Goal: Task Accomplishment & Management: Use online tool/utility

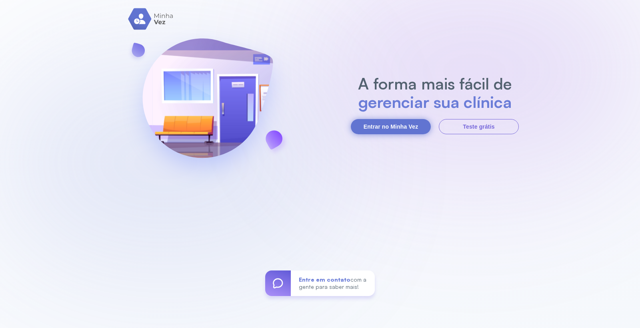
click at [401, 123] on button "Entrar no Minha Vez" at bounding box center [391, 126] width 80 height 15
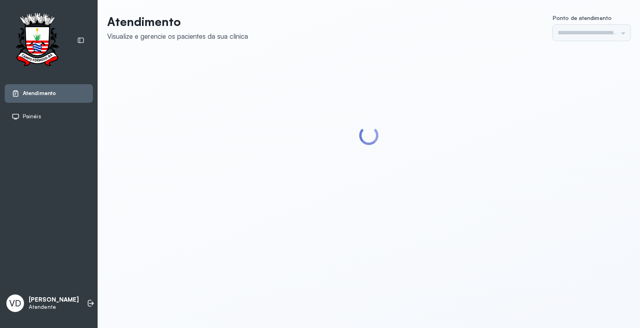
type input "*********"
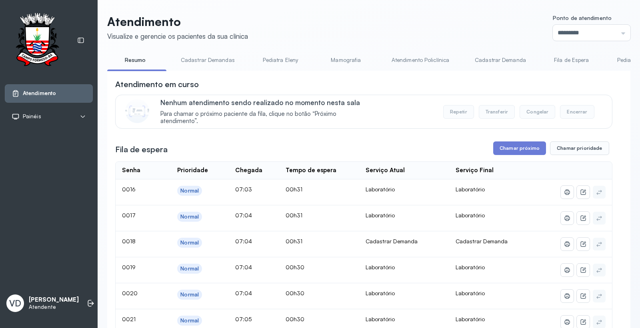
click at [509, 150] on button "Chamar próximo" at bounding box center [519, 149] width 53 height 14
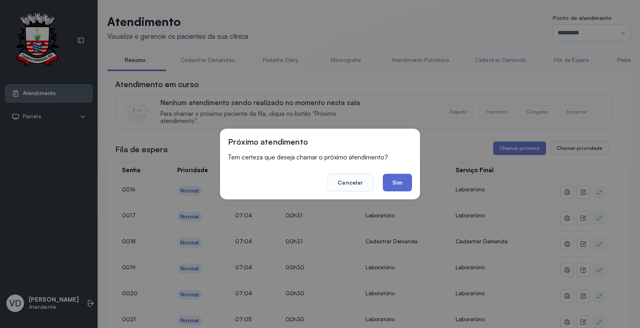
click at [393, 174] on button "Sim" at bounding box center [397, 183] width 29 height 18
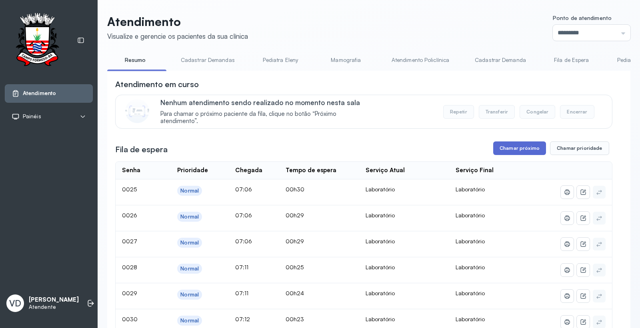
click at [498, 152] on button "Chamar próximo" at bounding box center [519, 149] width 53 height 14
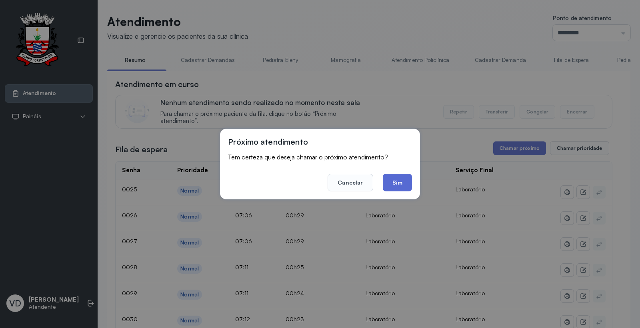
click at [398, 183] on button "Sim" at bounding box center [397, 183] width 29 height 18
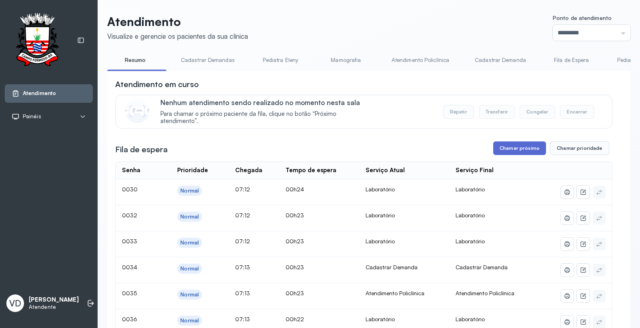
click at [510, 153] on button "Chamar próximo" at bounding box center [519, 149] width 53 height 14
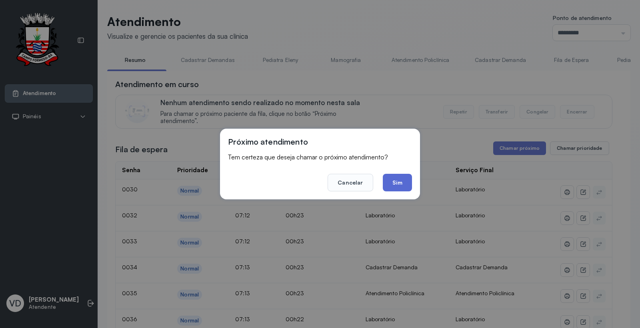
click at [396, 185] on button "Sim" at bounding box center [397, 183] width 29 height 18
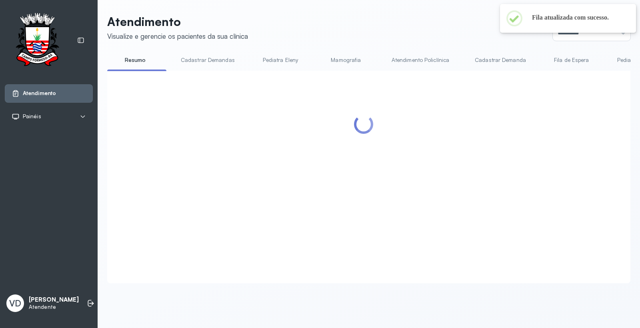
click at [522, 146] on div at bounding box center [363, 167] width 497 height 177
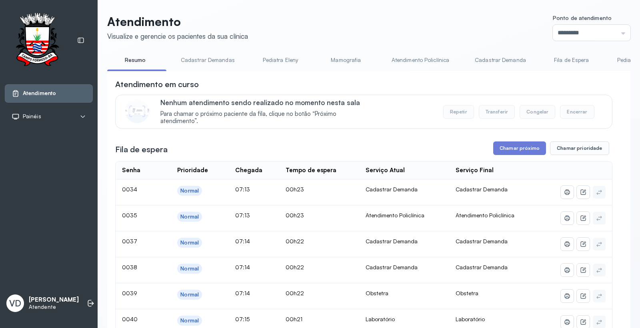
click at [521, 148] on button "Chamar próximo" at bounding box center [519, 149] width 53 height 14
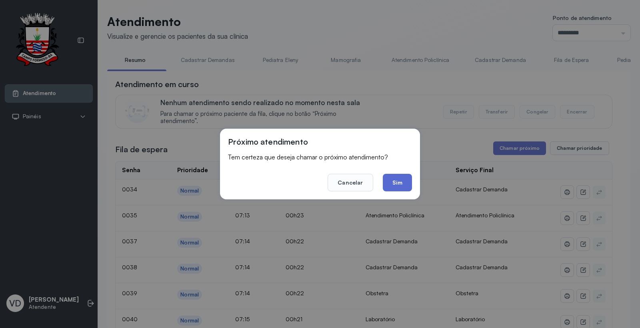
click at [399, 183] on button "Sim" at bounding box center [397, 183] width 29 height 18
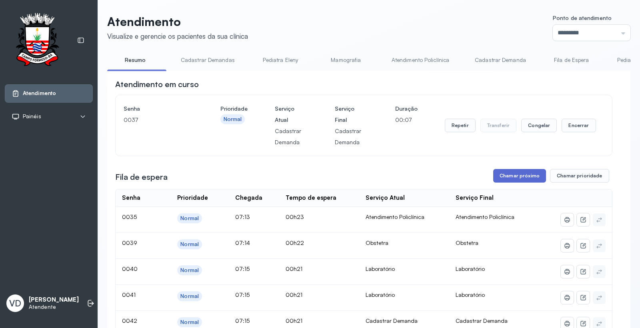
click at [495, 176] on button "Chamar próximo" at bounding box center [519, 176] width 53 height 14
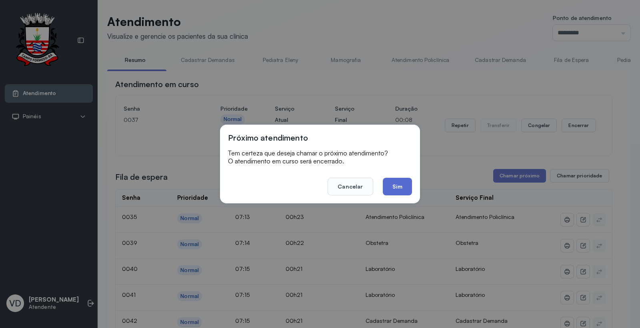
click at [404, 188] on button "Sim" at bounding box center [397, 187] width 29 height 18
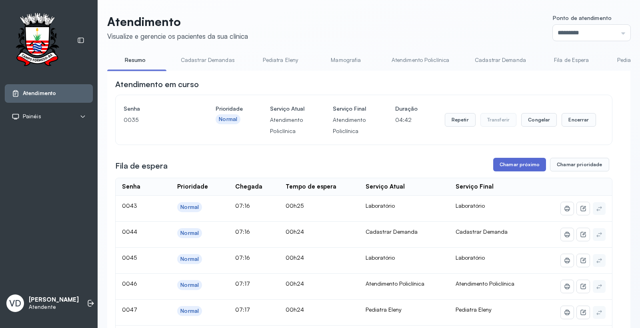
click at [517, 164] on button "Chamar próximo" at bounding box center [519, 165] width 53 height 14
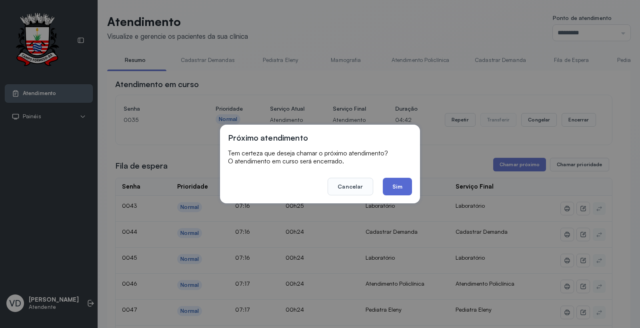
click at [392, 186] on button "Sim" at bounding box center [397, 187] width 29 height 18
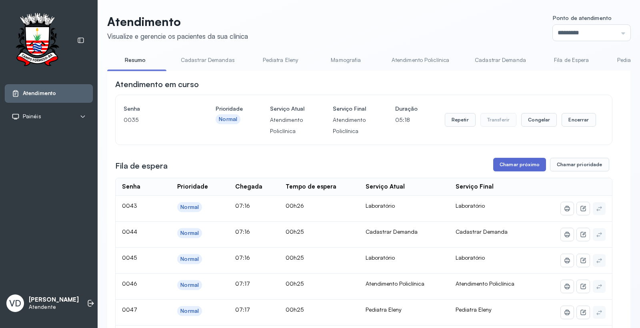
click at [510, 162] on button "Chamar próximo" at bounding box center [519, 165] width 53 height 14
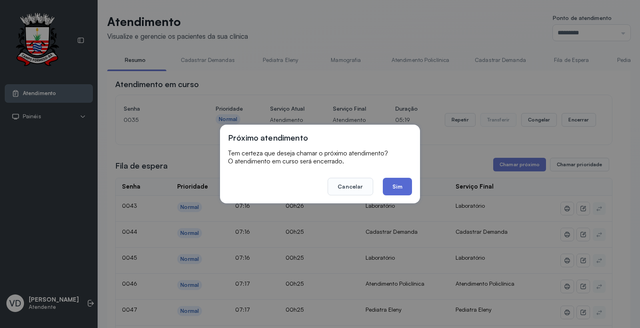
click at [397, 180] on button "Sim" at bounding box center [397, 187] width 29 height 18
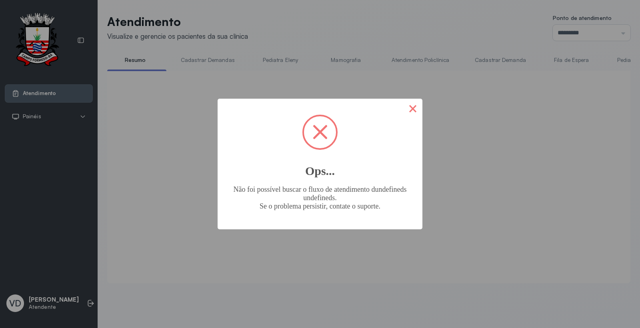
click at [409, 110] on button "×" at bounding box center [412, 108] width 19 height 19
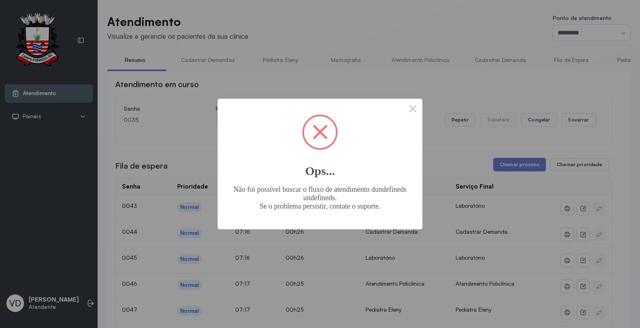
click at [322, 130] on span at bounding box center [320, 132] width 15 height 15
click at [409, 109] on button "×" at bounding box center [412, 108] width 19 height 19
click at [412, 109] on button "×" at bounding box center [412, 108] width 19 height 19
click at [414, 108] on button "×" at bounding box center [412, 108] width 19 height 19
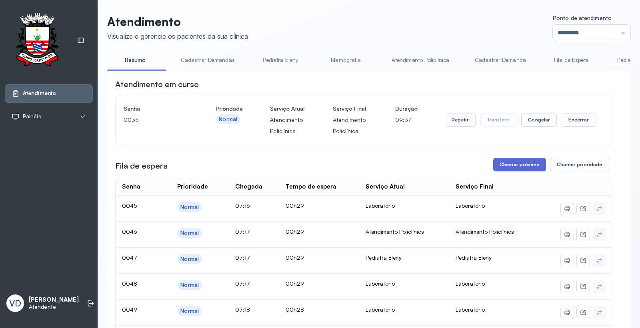
click at [498, 167] on button "Chamar próximo" at bounding box center [519, 165] width 53 height 14
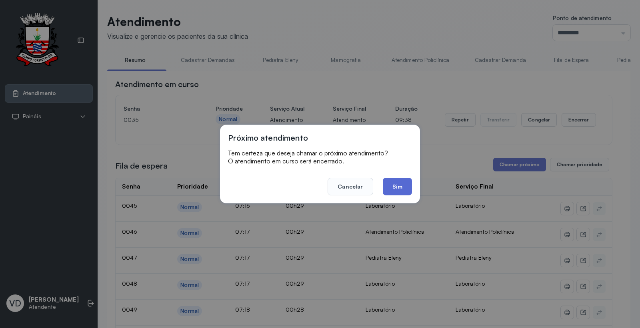
click at [389, 181] on button "Sim" at bounding box center [397, 187] width 29 height 18
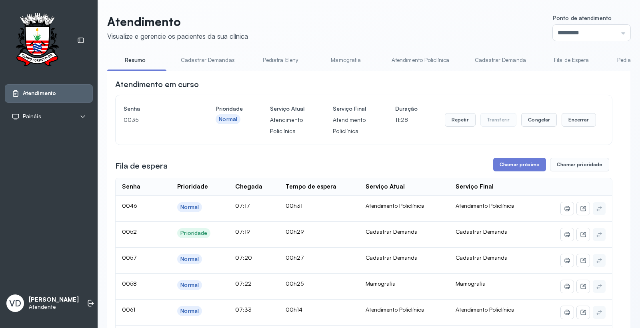
click at [78, 277] on div "Atendimento Painéis Tv VD Valeria De Almeida Jatoba Atendente" at bounding box center [49, 164] width 98 height 328
click at [78, 291] on div "VD Valeria De Almeida Jatoba Atendente" at bounding box center [49, 303] width 88 height 24
click at [87, 299] on icon at bounding box center [91, 303] width 8 height 8
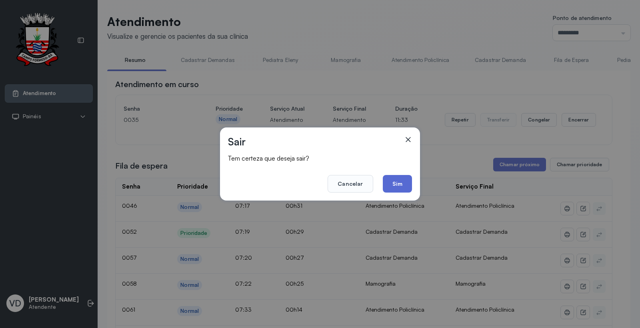
click at [398, 187] on button "Sim" at bounding box center [397, 184] width 29 height 18
